Goal: Entertainment & Leisure: Consume media (video, audio)

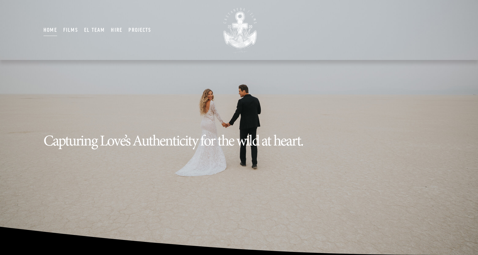
click at [72, 28] on link "Films" at bounding box center [70, 29] width 15 height 13
type input "****"
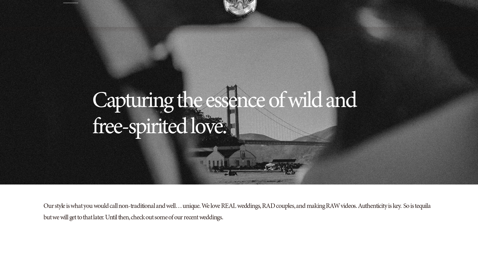
scroll to position [53, 0]
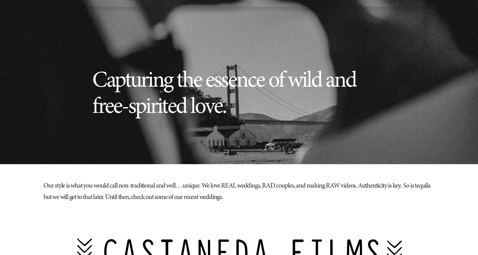
click at [248, 185] on p "Our style is what you would call non-traditional and well… unique. We love REAL…" at bounding box center [238, 191] width 391 height 23
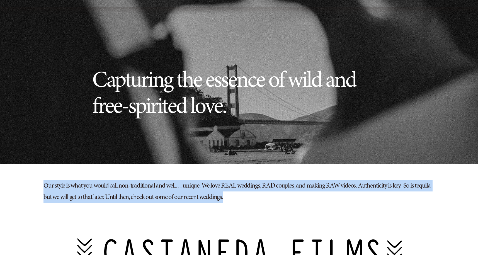
click at [306, 185] on p "Our style is what you would call non-traditional and well… unique. We love REAL…" at bounding box center [238, 191] width 391 height 23
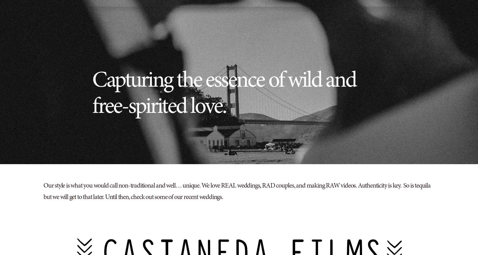
click at [306, 185] on p "Our style is what you would call non-traditional and well… unique. We love REAL…" at bounding box center [238, 191] width 391 height 23
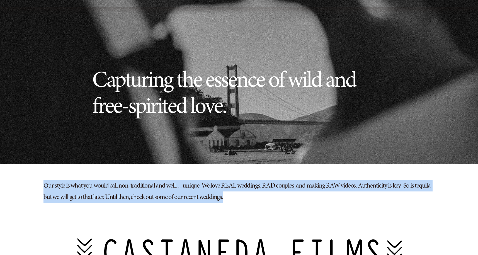
click at [240, 187] on p "Our style is what you would call non-traditional and well… unique. We love REAL…" at bounding box center [238, 191] width 391 height 23
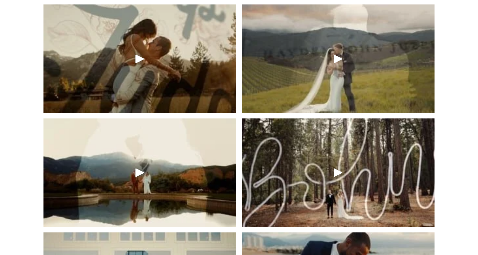
scroll to position [495, 0]
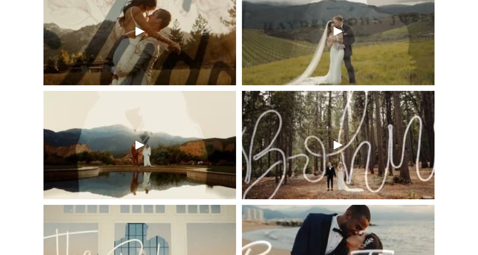
click at [141, 136] on div at bounding box center [139, 145] width 192 height 108
